Goal: Information Seeking & Learning: Learn about a topic

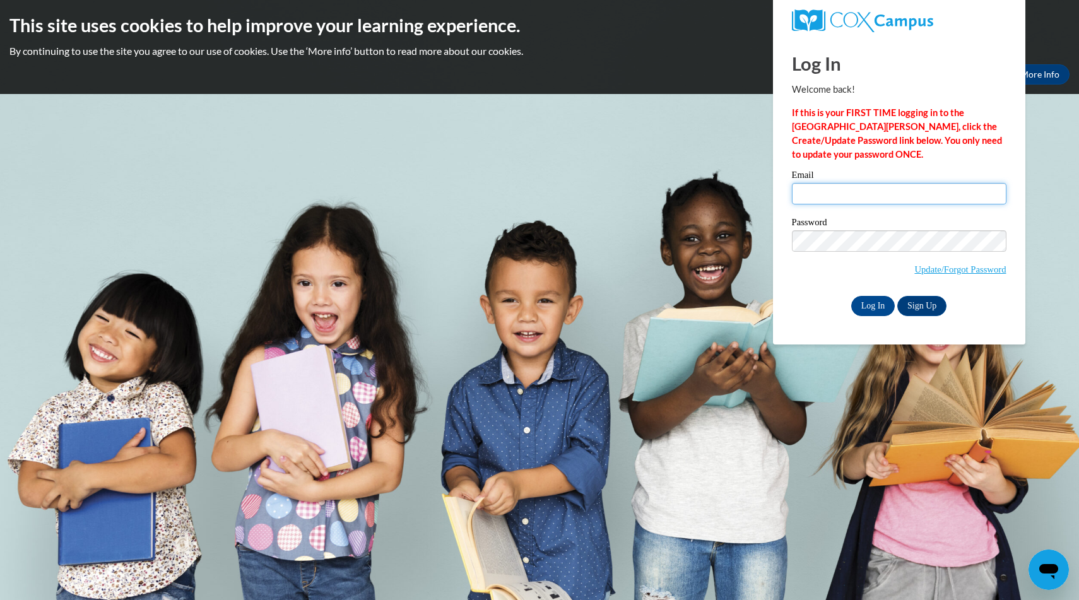
click at [869, 198] on input "Email" at bounding box center [899, 193] width 214 height 21
type input "nissga15@uwgb.edu"
click at [851, 296] on input "Log In" at bounding box center [873, 306] width 44 height 20
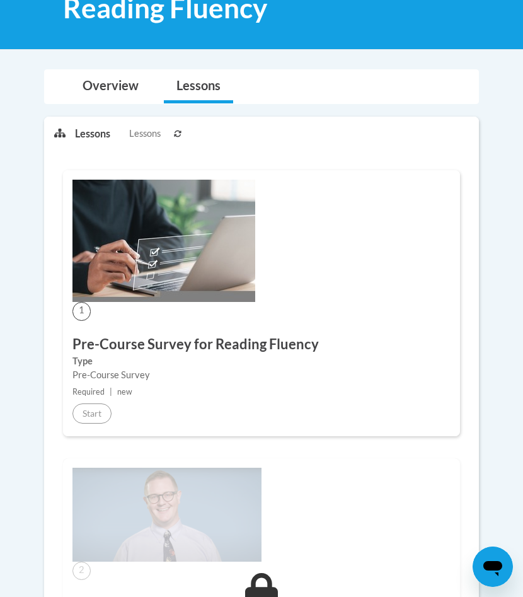
scroll to position [254, 0]
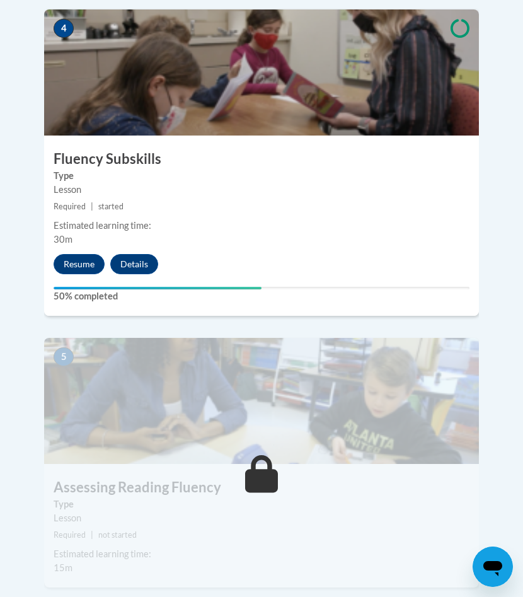
scroll to position [1413, 0]
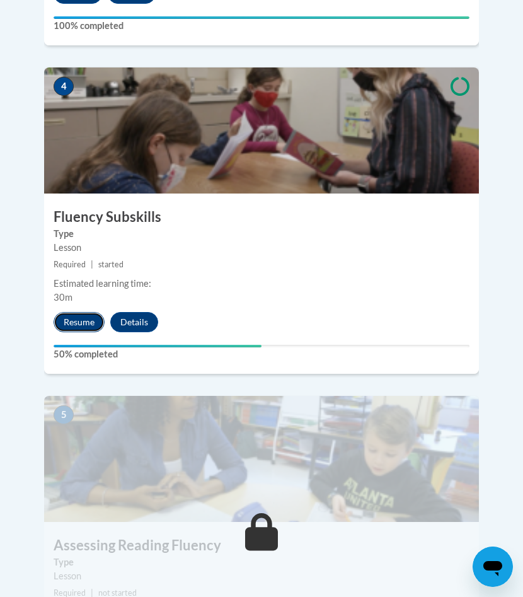
click at [74, 312] on button "Resume" at bounding box center [79, 322] width 51 height 20
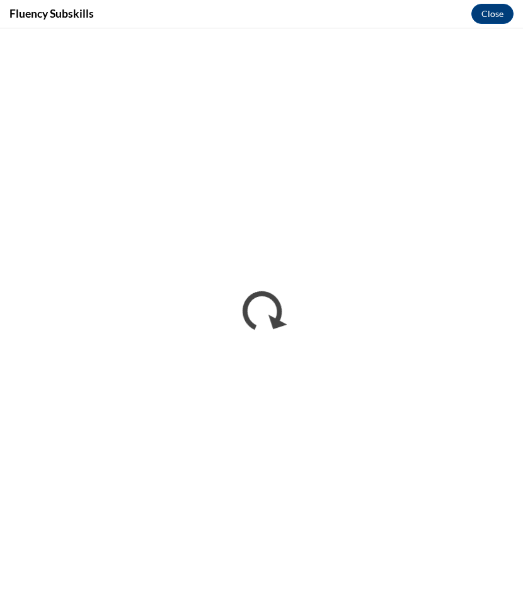
scroll to position [0, 0]
